Goal: Transaction & Acquisition: Purchase product/service

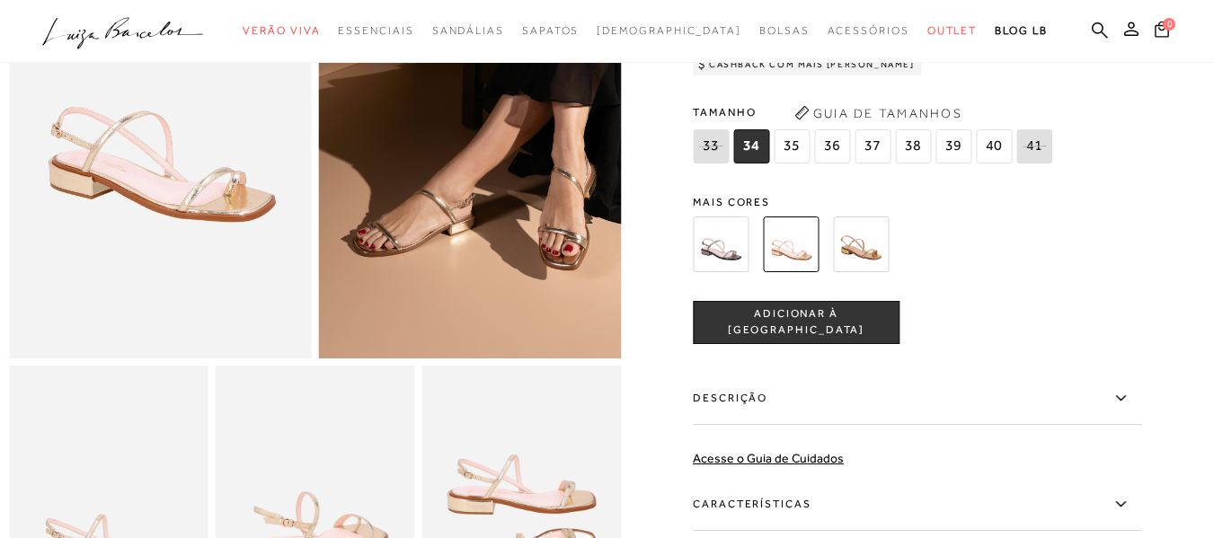
scroll to position [90, 0]
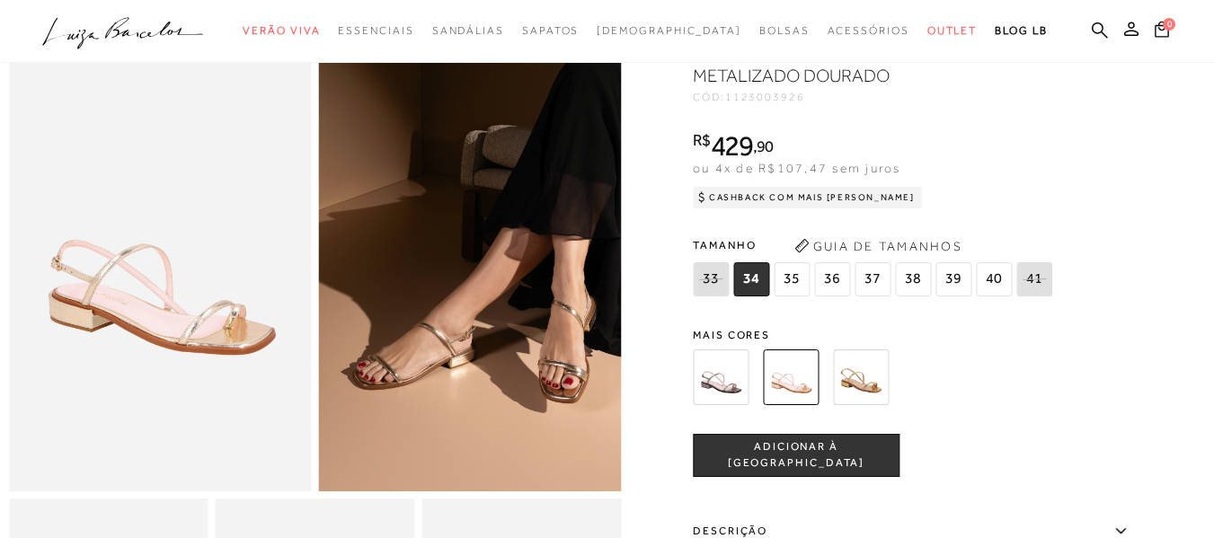
click at [867, 387] on img at bounding box center [861, 378] width 56 height 56
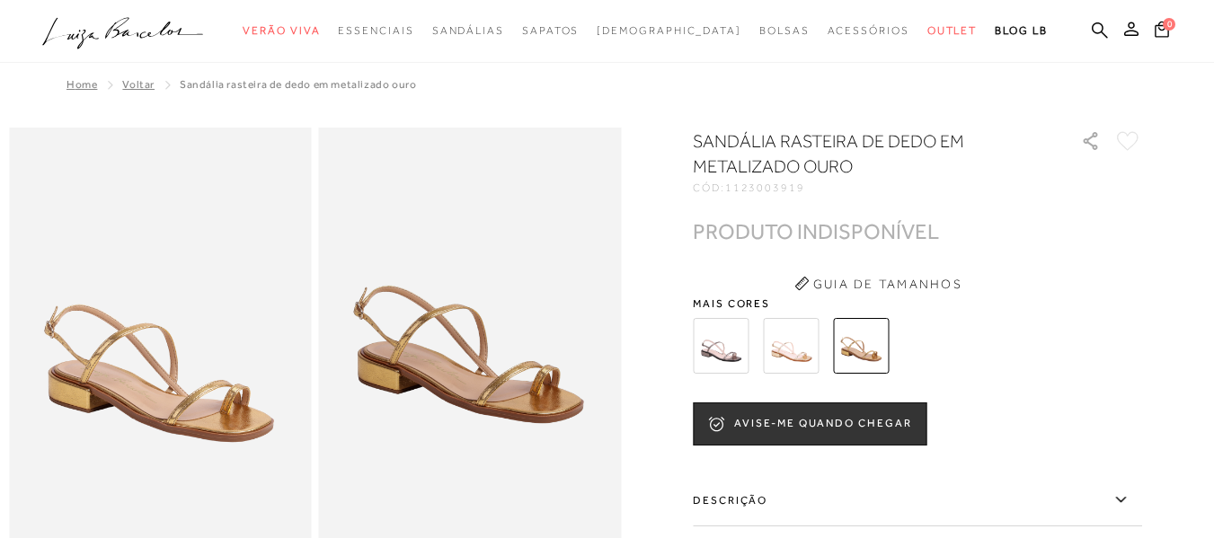
drag, startPoint x: 1128, startPoint y: 281, endPoint x: 742, endPoint y: 183, distance: 398.8
click at [1118, 283] on div "SANDÁLIA RASTEIRA DE DEDO EM METALIZADO OURO CÓD: 1123003919 × É necessário sel…" at bounding box center [917, 468] width 449 height 678
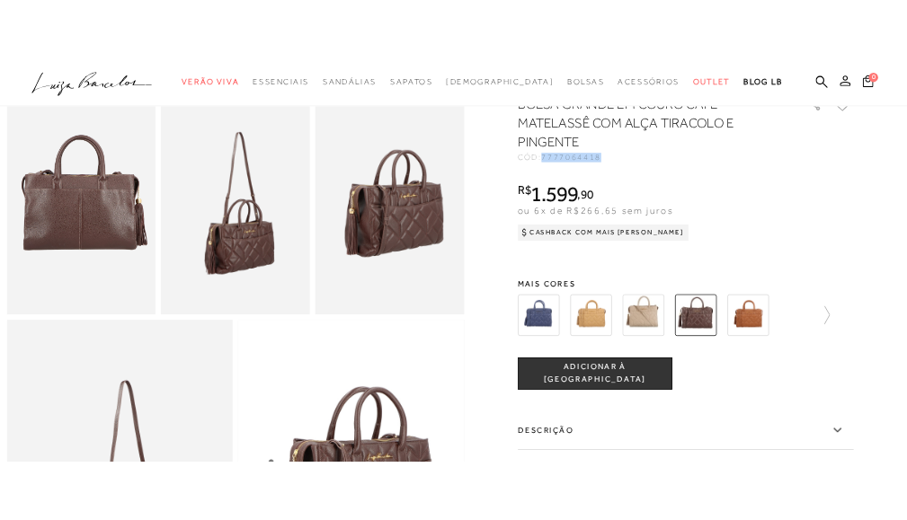
scroll to position [449, 0]
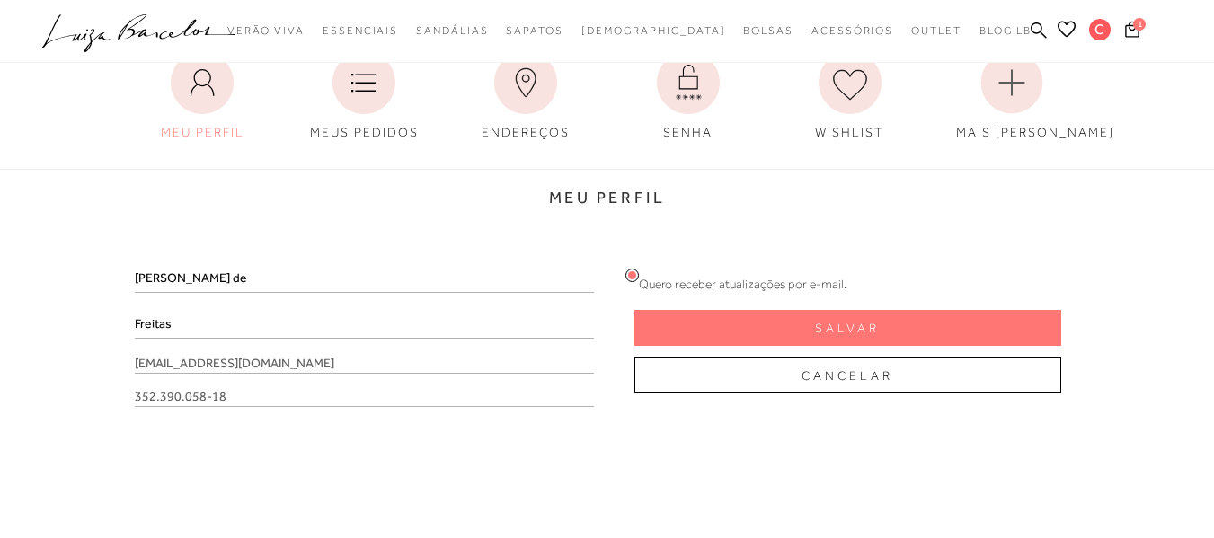
scroll to position [180, 0]
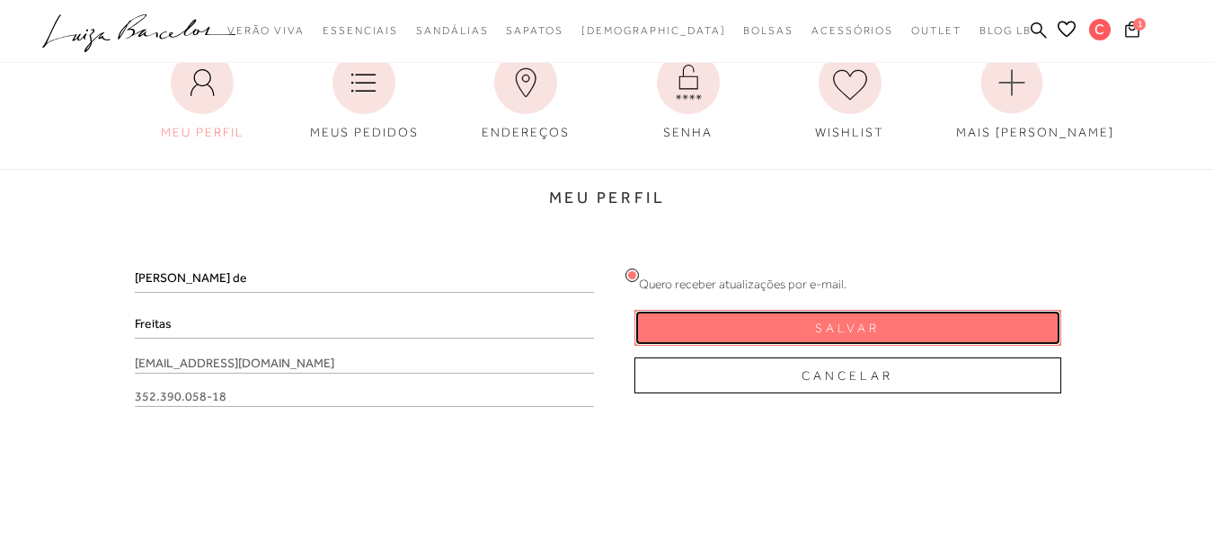
click at [759, 314] on button "Salvar" at bounding box center [848, 328] width 427 height 36
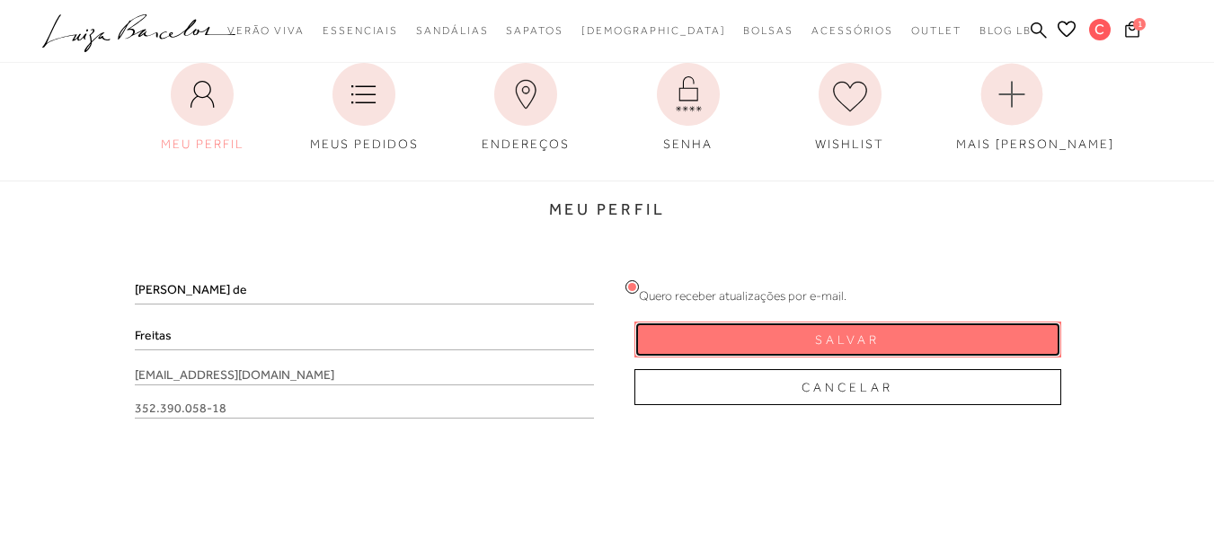
scroll to position [0, 0]
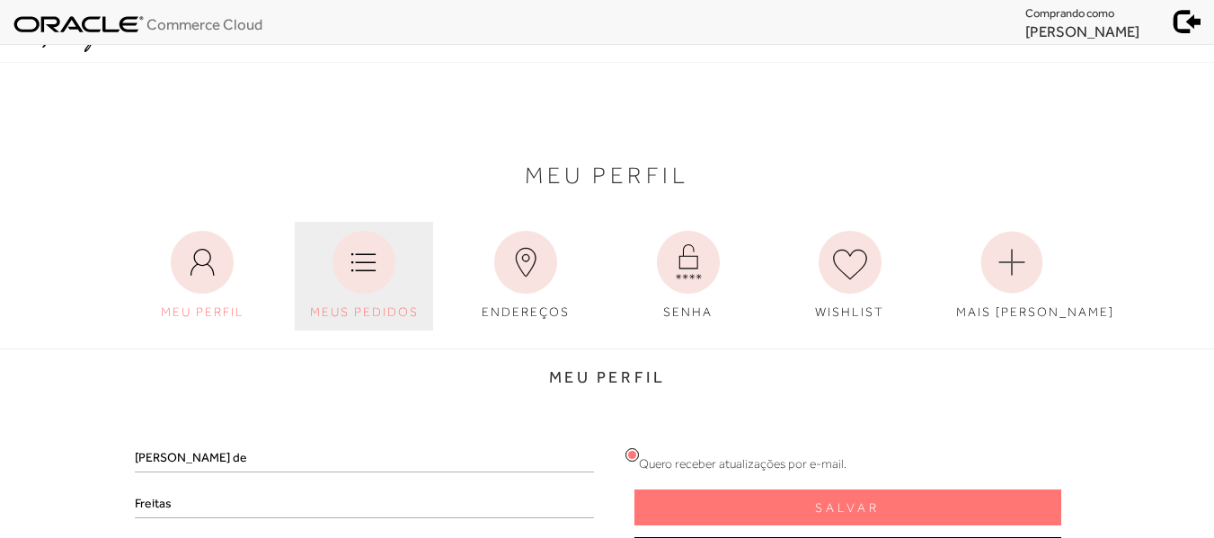
click at [375, 280] on icon at bounding box center [364, 262] width 63 height 63
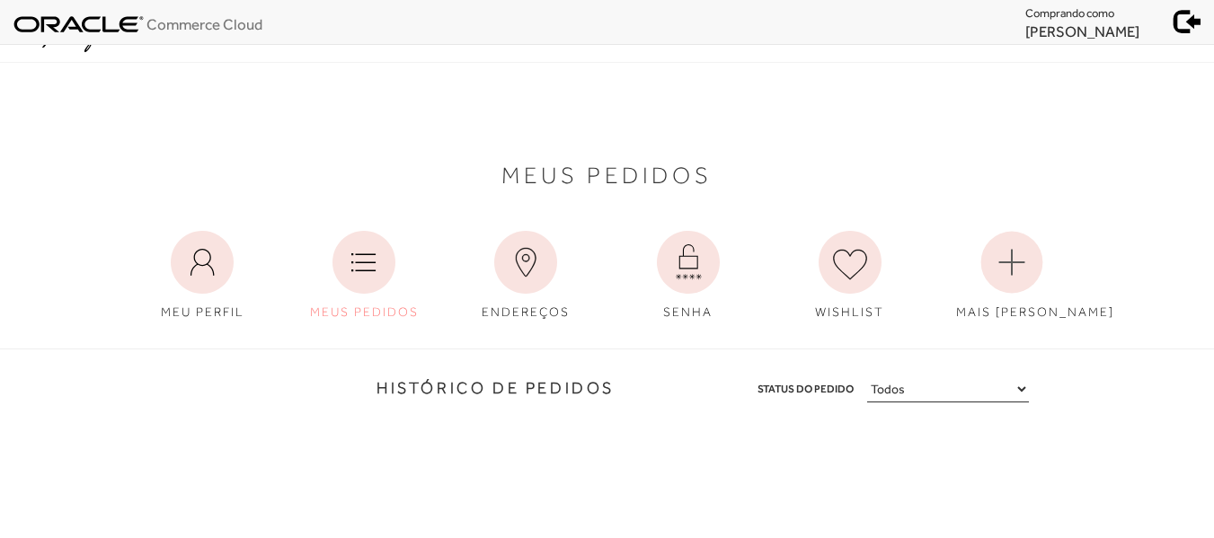
click at [388, 274] on icon at bounding box center [364, 262] width 63 height 63
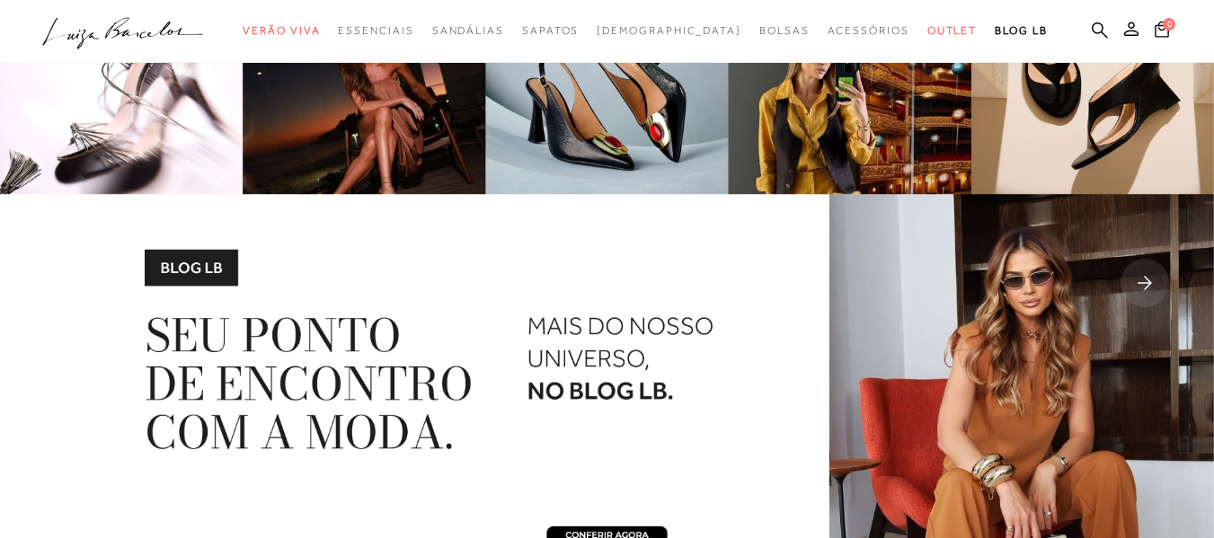
scroll to position [449, 0]
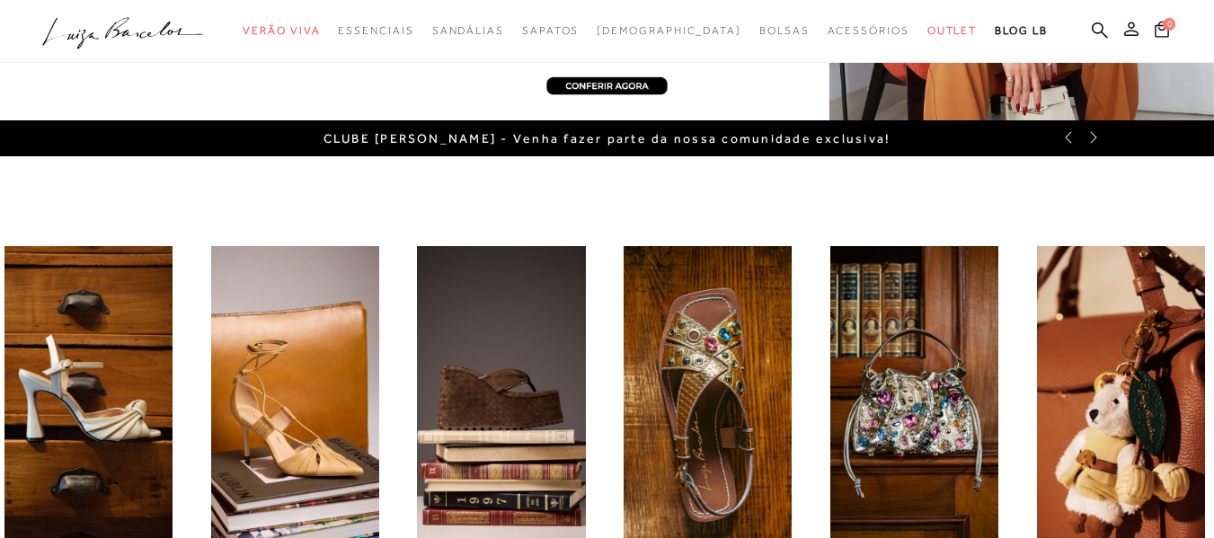
click at [1125, 25] on icon at bounding box center [1132, 29] width 14 height 14
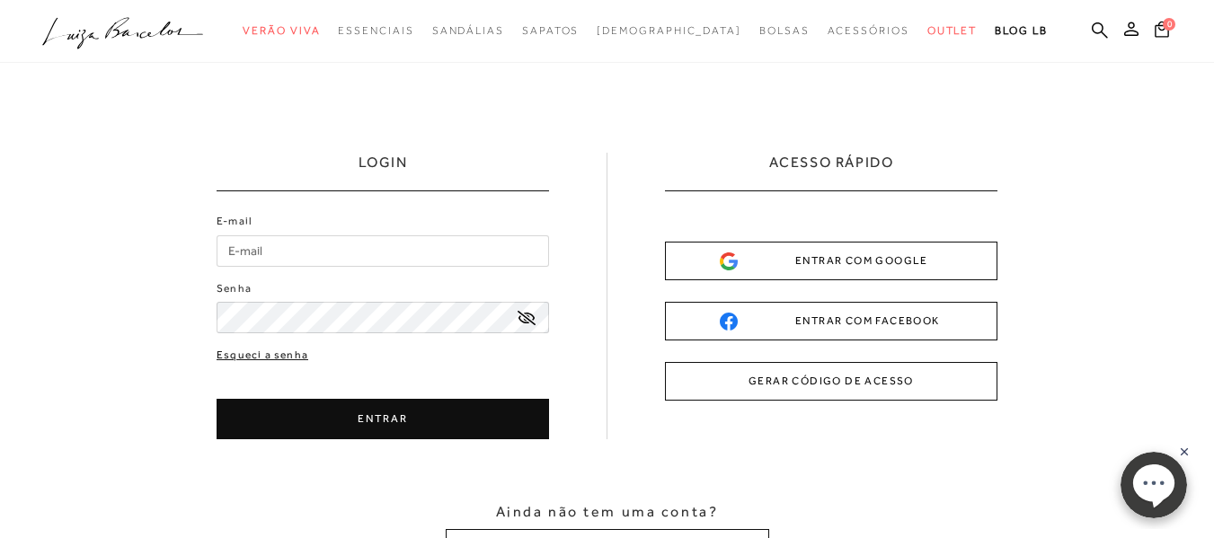
click at [281, 352] on link "Esqueci a senha" at bounding box center [263, 355] width 92 height 17
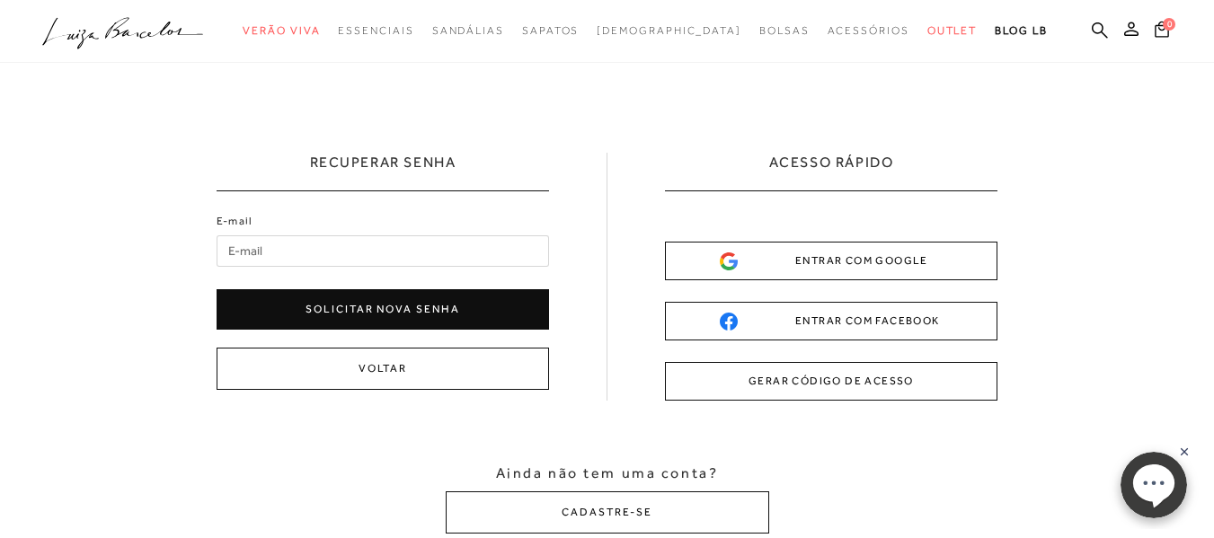
drag, startPoint x: 328, startPoint y: 248, endPoint x: 289, endPoint y: 262, distance: 40.9
click at [328, 248] on input "E-mail" at bounding box center [383, 251] width 333 height 31
type input "julia.luz@luizabarcelos.com.br"
click at [328, 320] on button "Solicitar nova senha" at bounding box center [383, 309] width 333 height 40
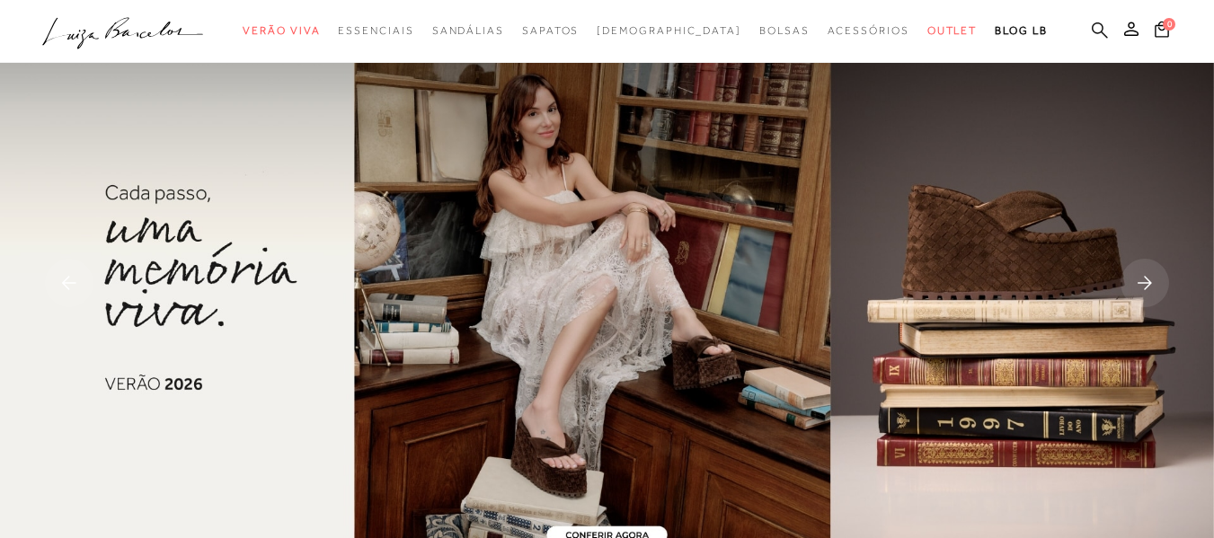
click at [1092, 21] on link at bounding box center [1100, 32] width 16 height 22
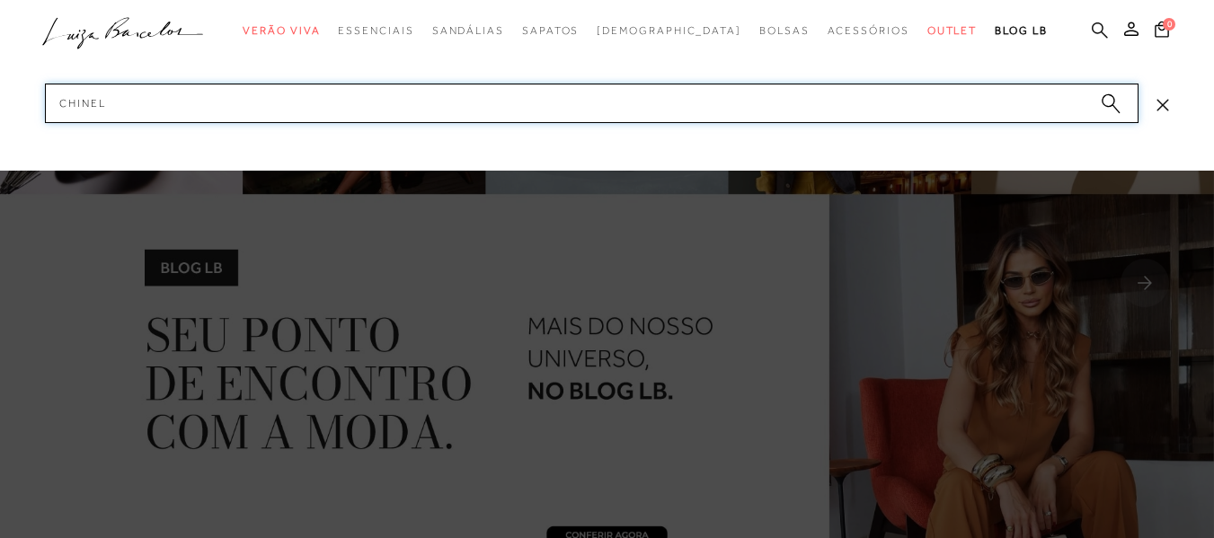
type input "chinelo"
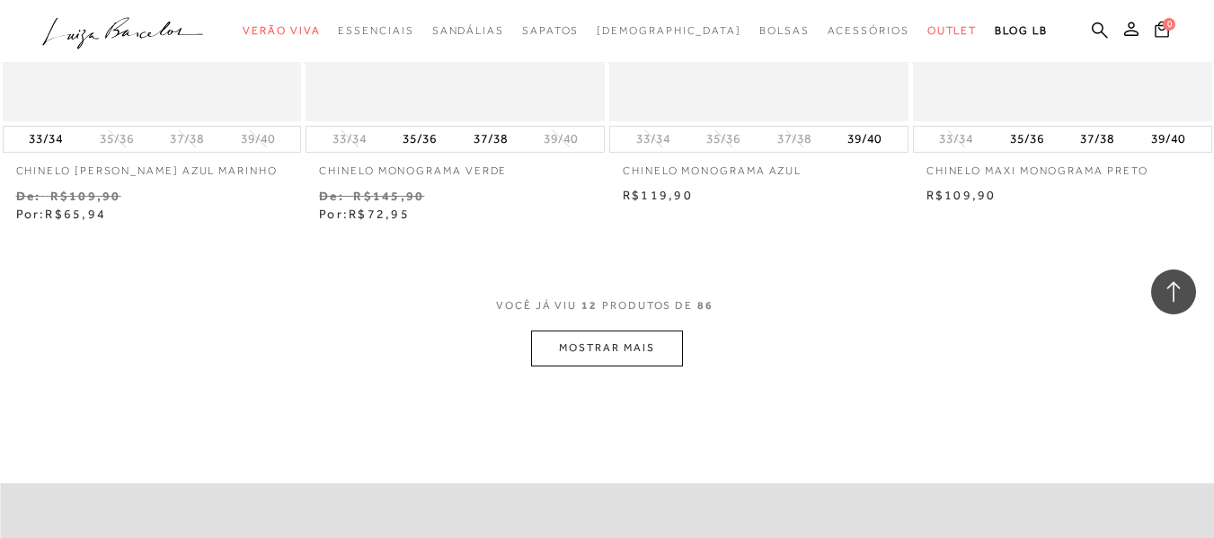
scroll to position [1528, 0]
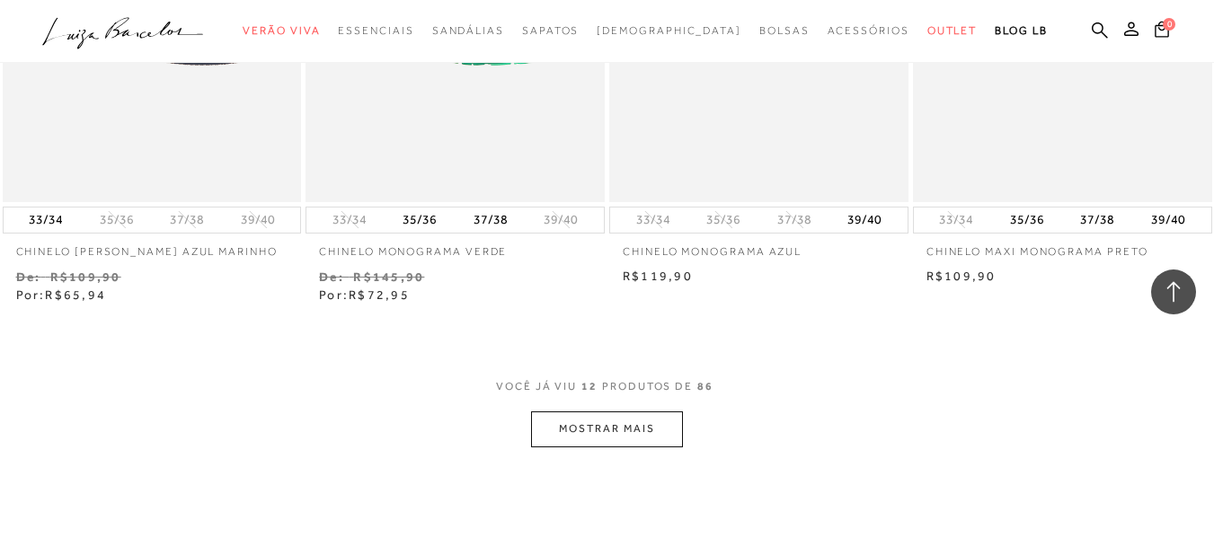
click at [618, 424] on button "MOSTRAR MAIS" at bounding box center [606, 429] width 151 height 35
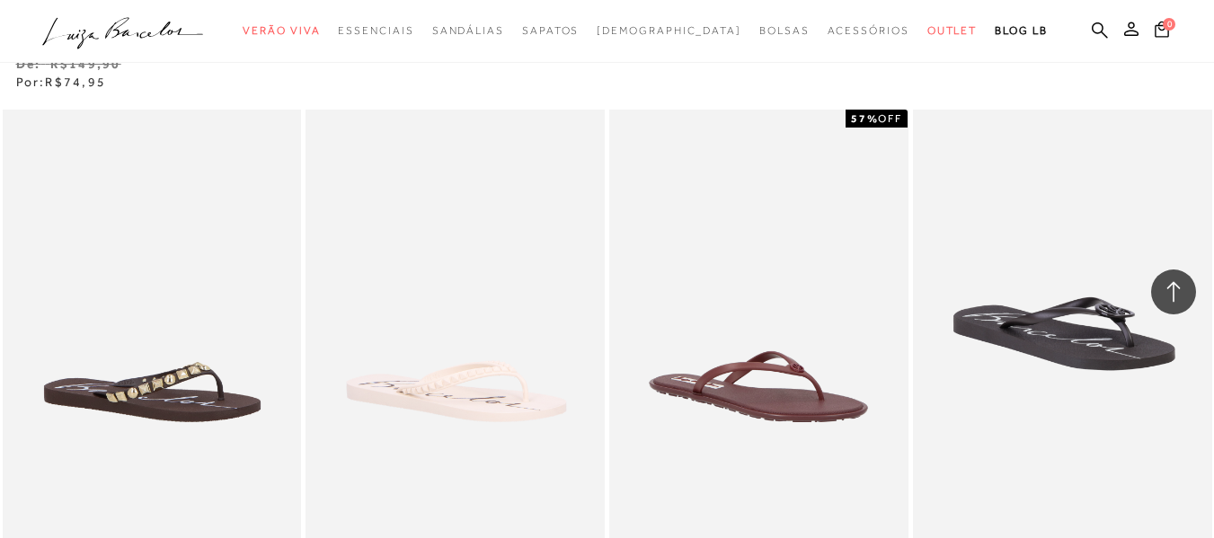
scroll to position [3146, 0]
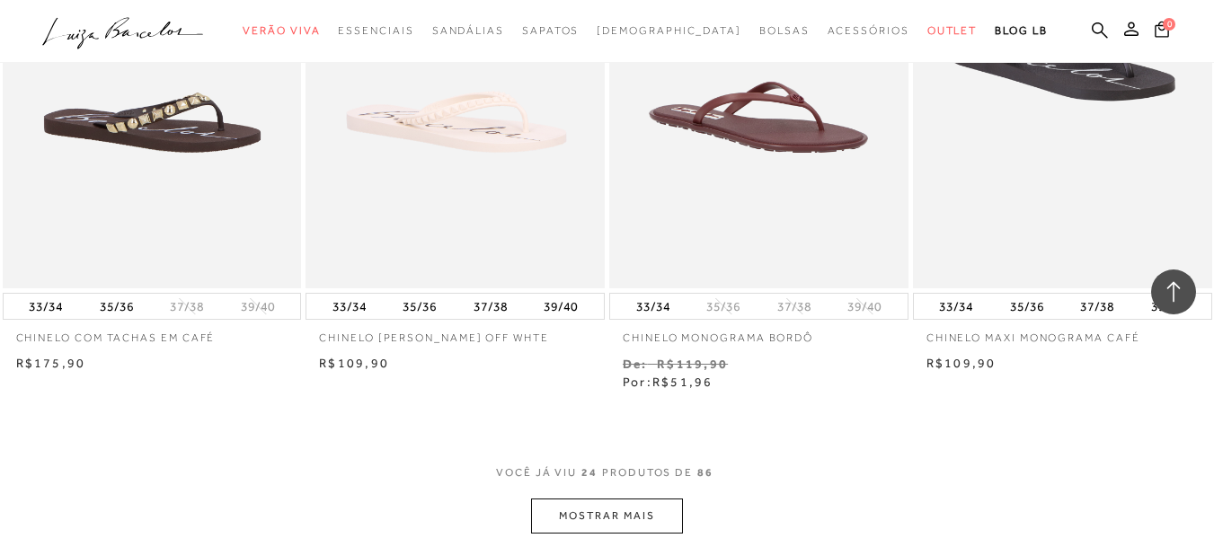
click at [612, 517] on button "MOSTRAR MAIS" at bounding box center [606, 516] width 151 height 35
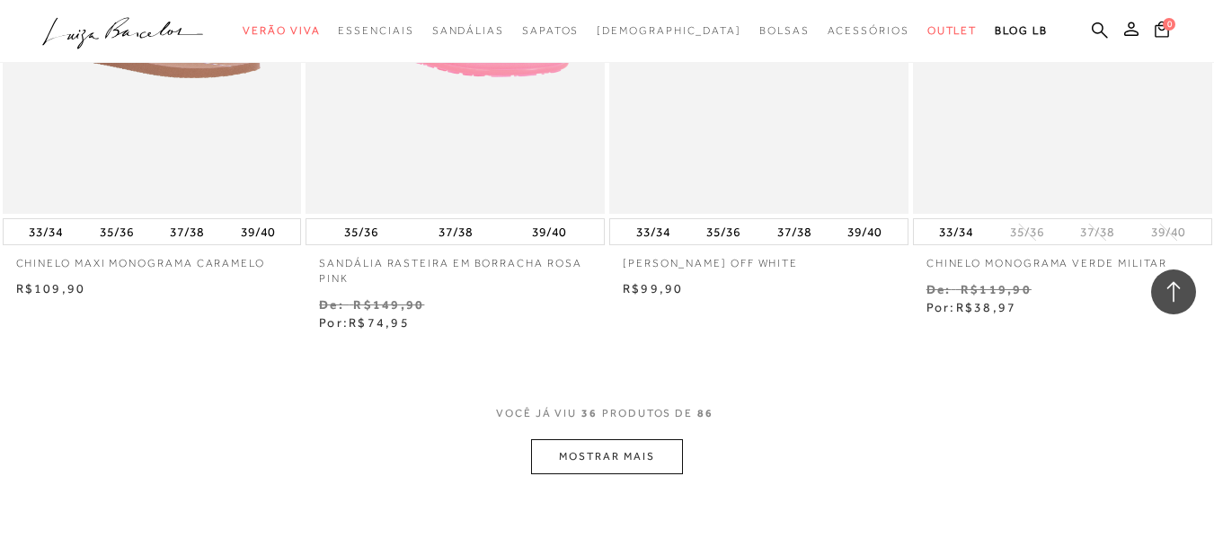
scroll to position [5304, 0]
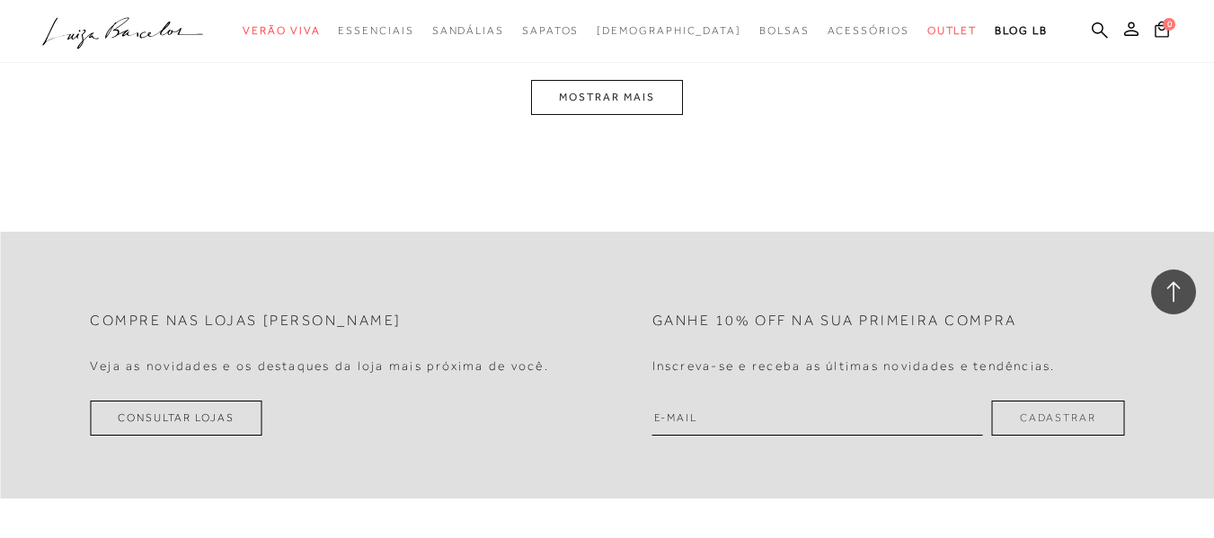
click at [643, 102] on button "MOSTRAR MAIS" at bounding box center [606, 97] width 151 height 35
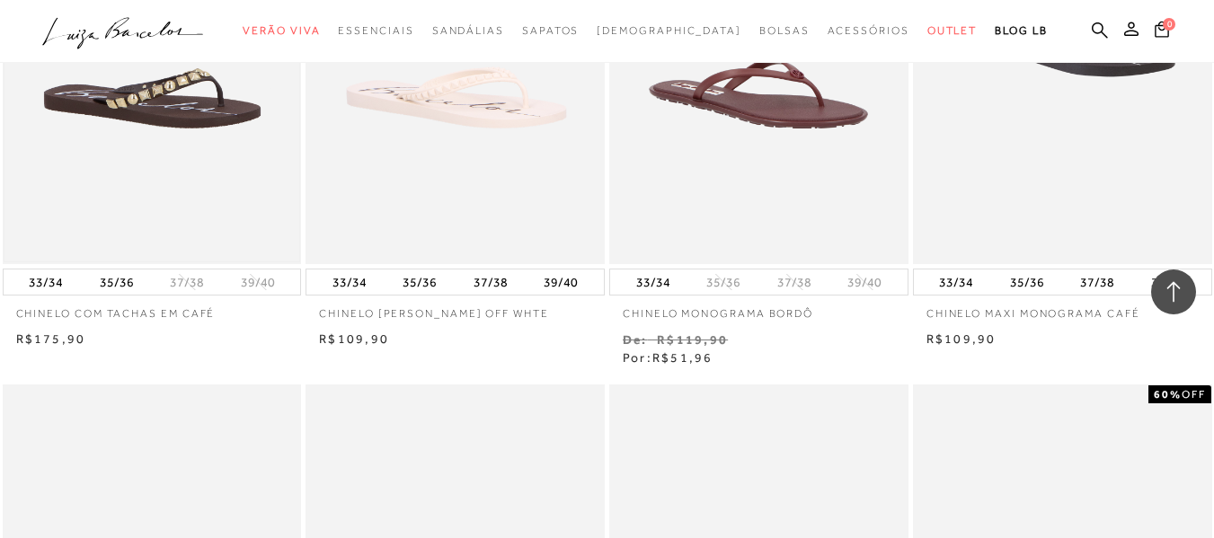
scroll to position [3057, 0]
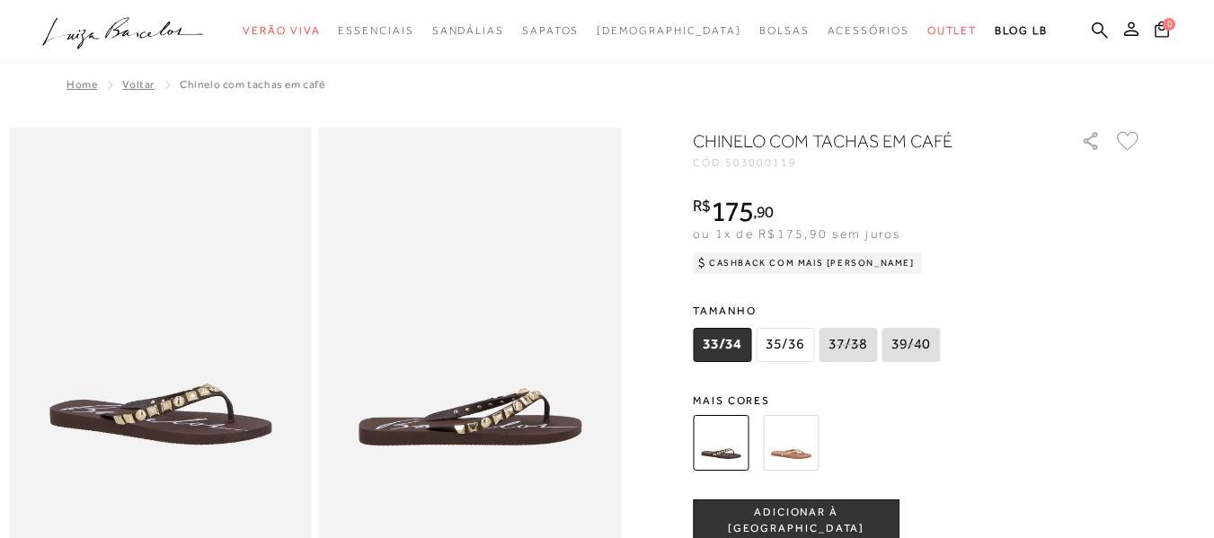
click at [781, 447] on img at bounding box center [791, 443] width 56 height 56
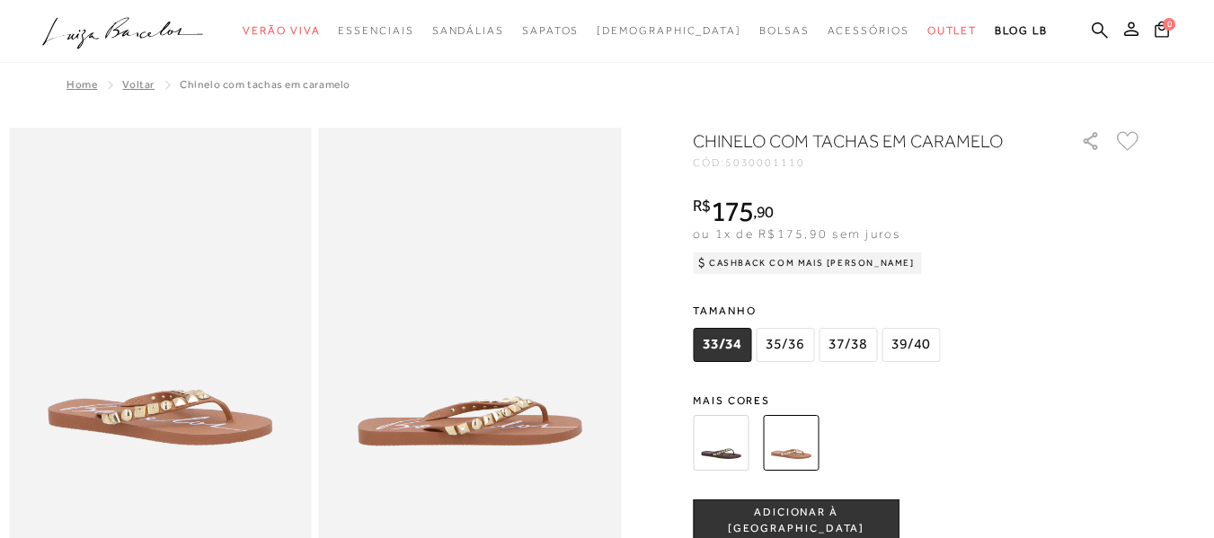
click at [737, 447] on img at bounding box center [721, 443] width 56 height 56
